Goal: Find specific page/section

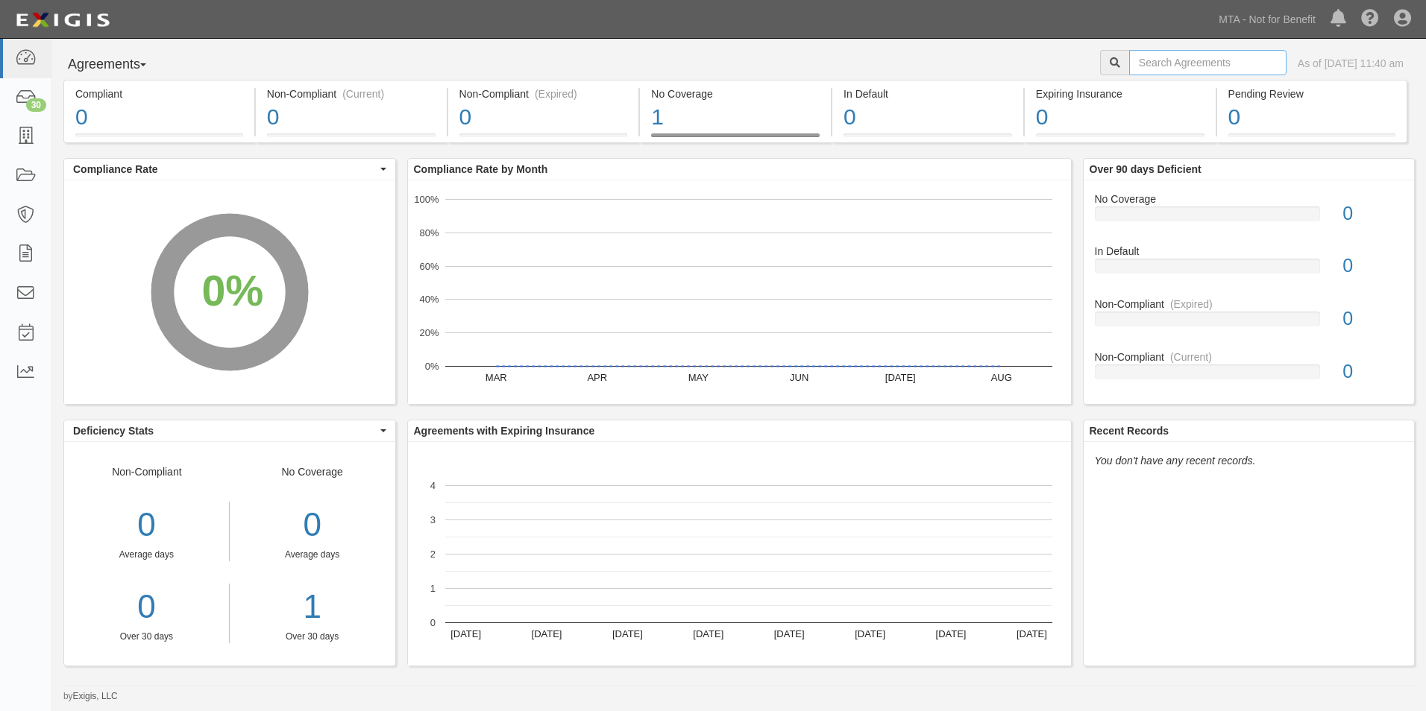
click at [1186, 69] on input "text" at bounding box center [1207, 62] width 157 height 25
click at [815, 43] on div "Agreements Parties Agreements Coverages As of Sep 19, 2025 11:40 am Compliant 0…" at bounding box center [738, 371] width 1373 height 664
click at [24, 110] on link "30" at bounding box center [25, 98] width 51 height 40
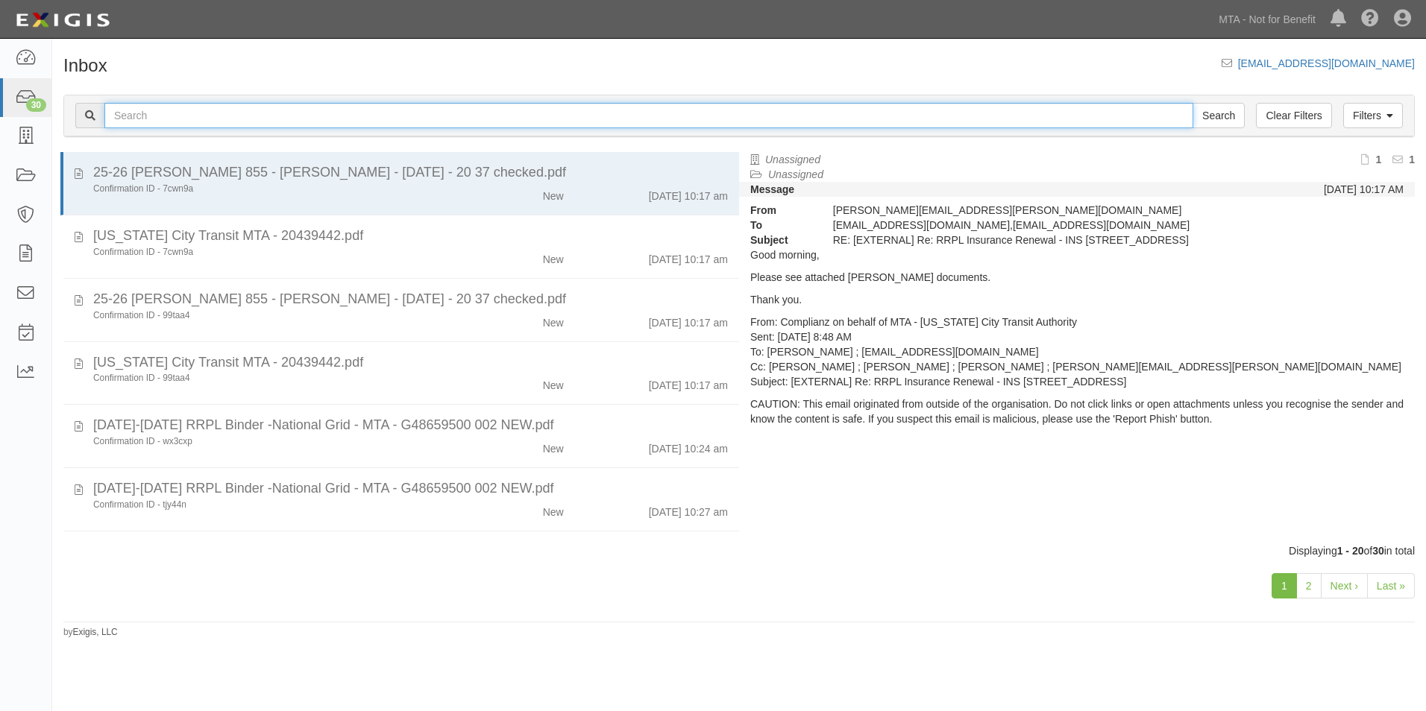
click at [224, 114] on input "text" at bounding box center [648, 115] width 1089 height 25
click at [17, 63] on icon at bounding box center [25, 58] width 21 height 17
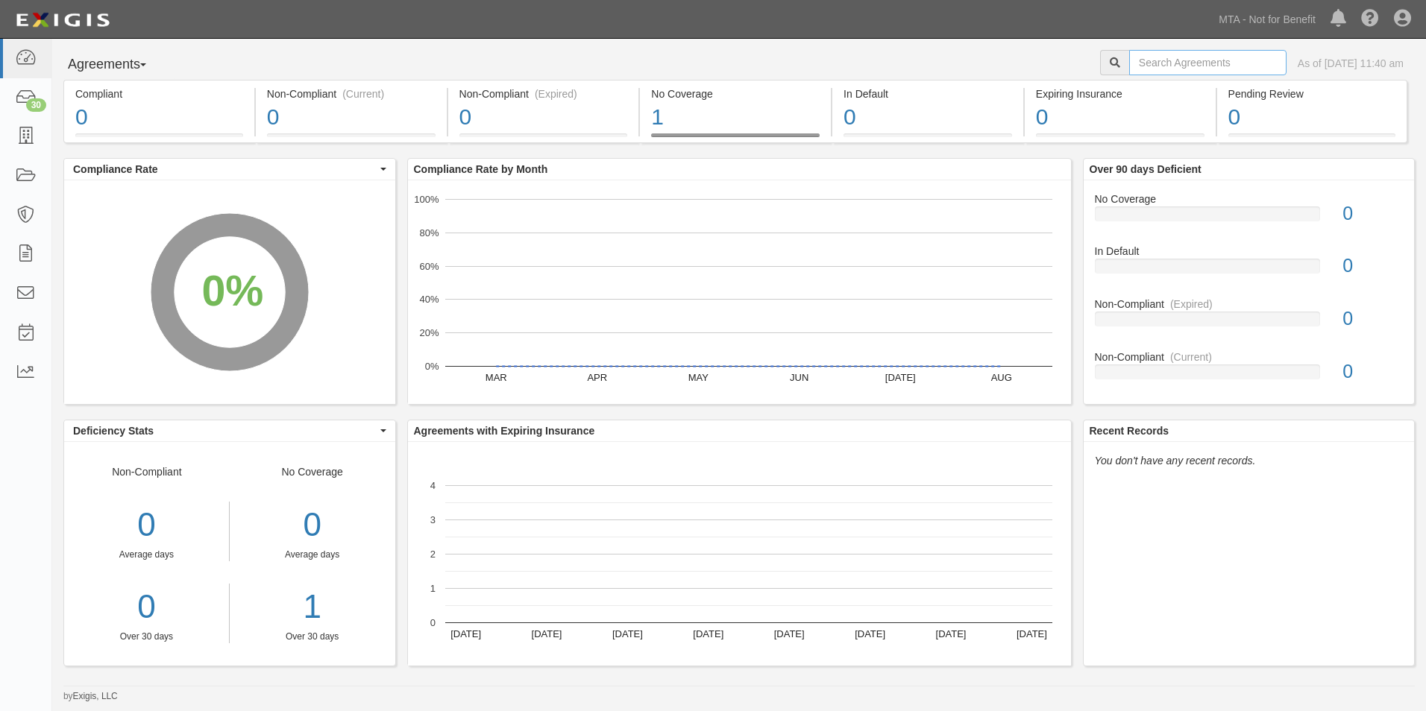
click at [1189, 68] on input "text" at bounding box center [1207, 62] width 157 height 25
click at [1183, 69] on input "INS" at bounding box center [1207, 62] width 157 height 25
type input "INS1083"
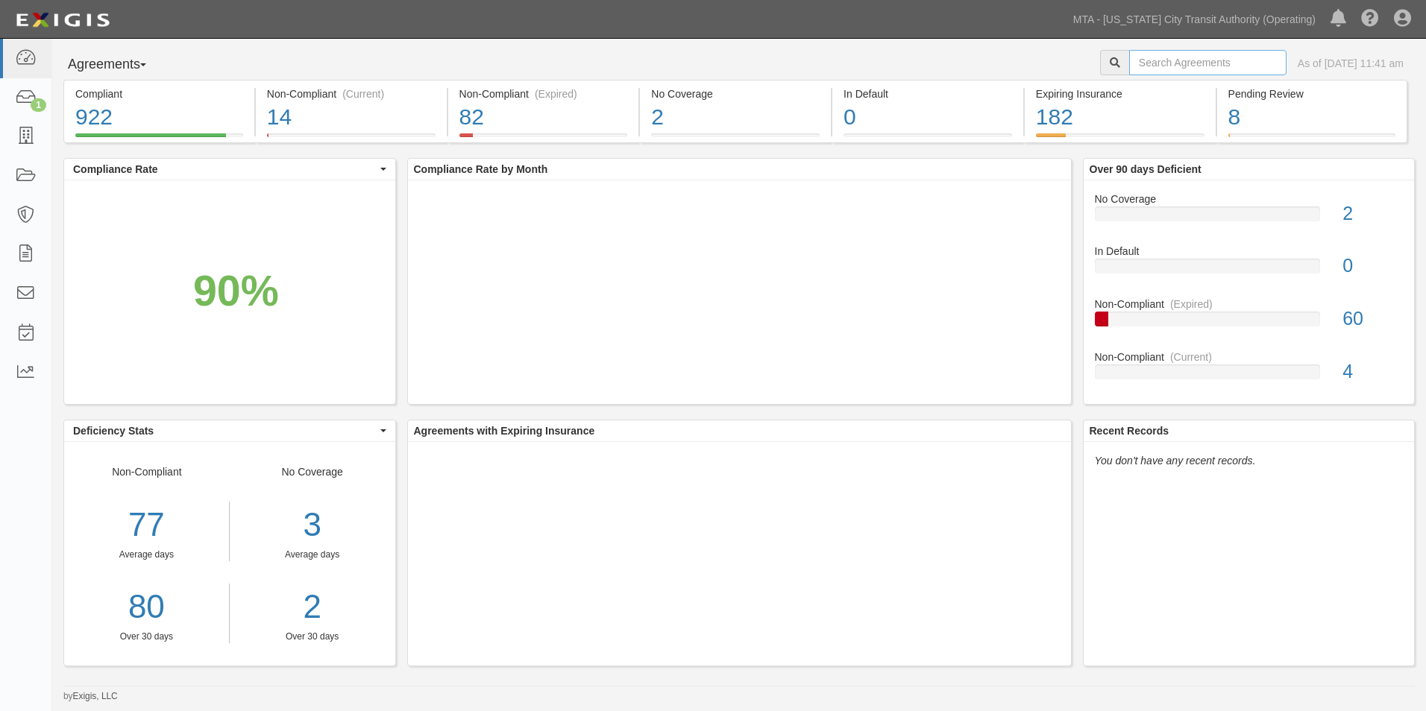
click at [1164, 53] on input "text" at bounding box center [1207, 62] width 157 height 25
type input "71339"
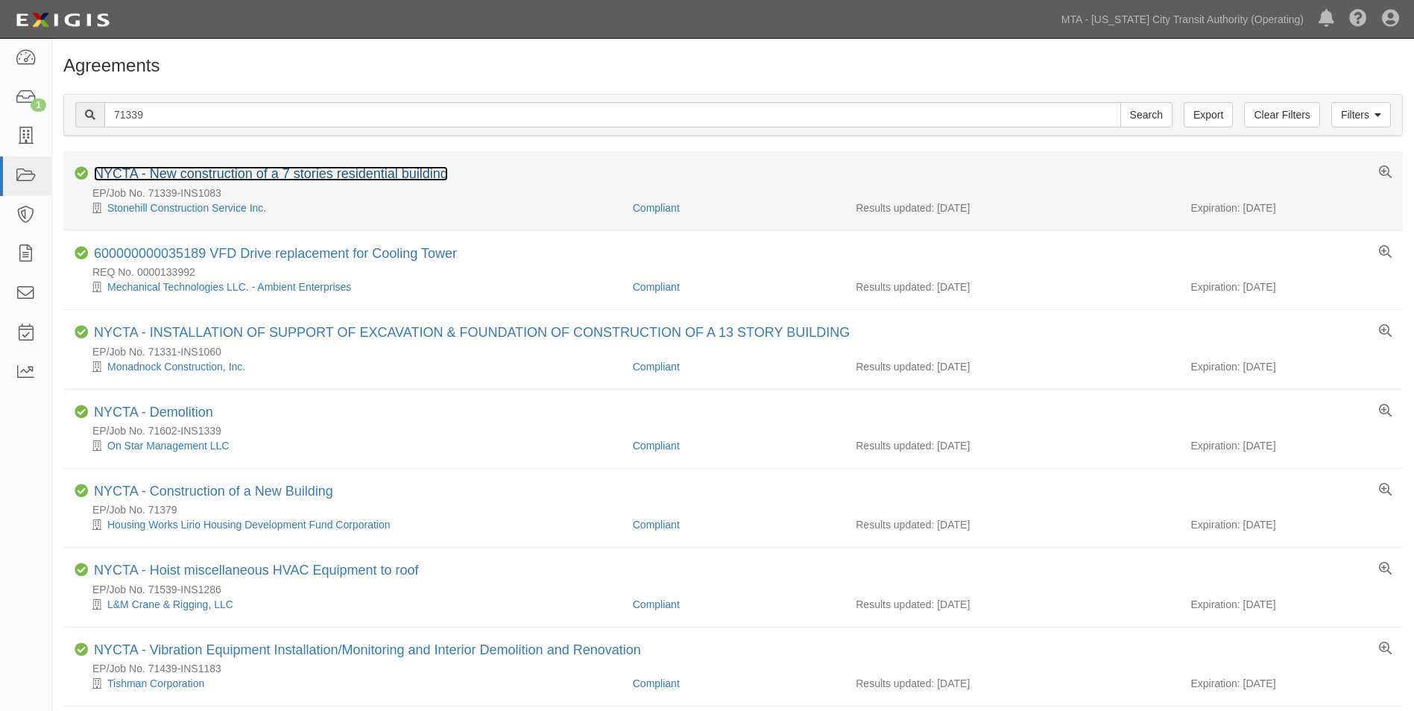
click at [312, 173] on link "NYCTA - New construction of a 7 stories residential building" at bounding box center [271, 173] width 354 height 15
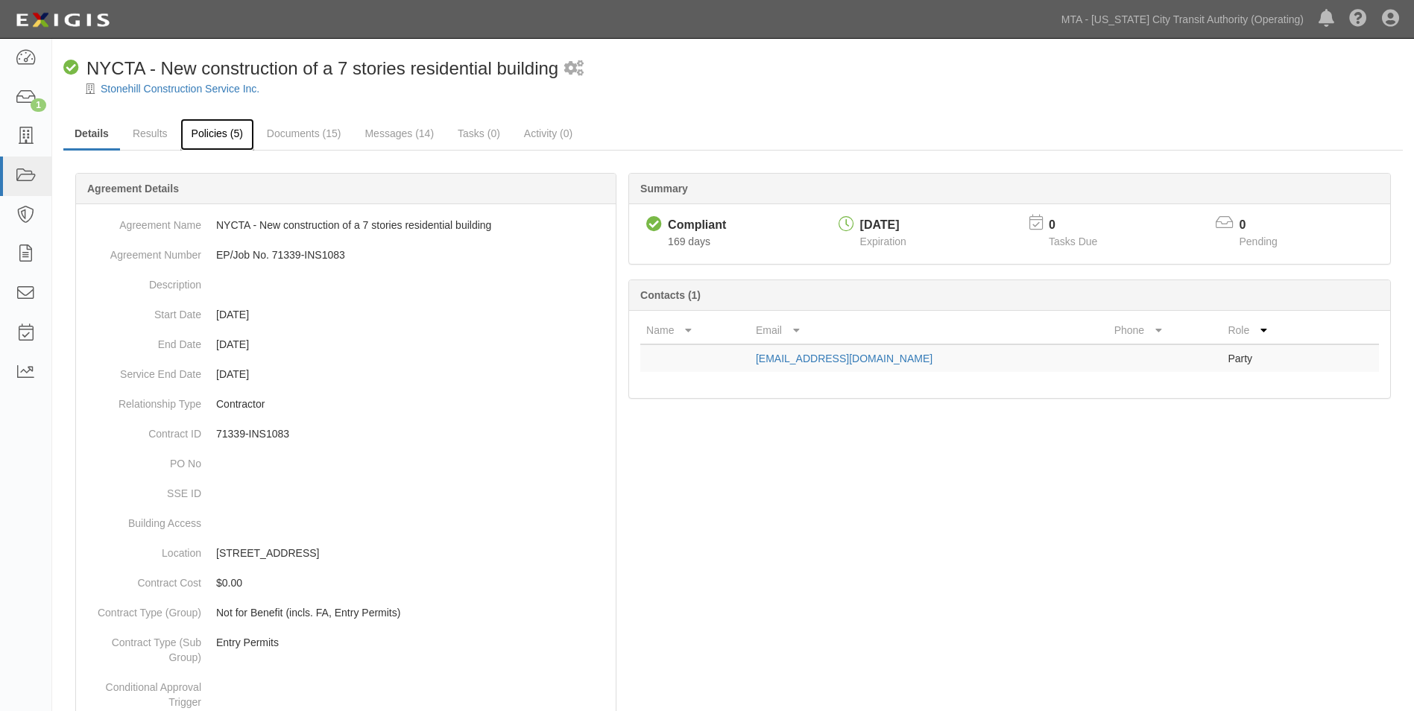
click at [225, 131] on link "Policies (5)" at bounding box center [217, 135] width 74 height 32
